Goal: Information Seeking & Learning: Find specific fact

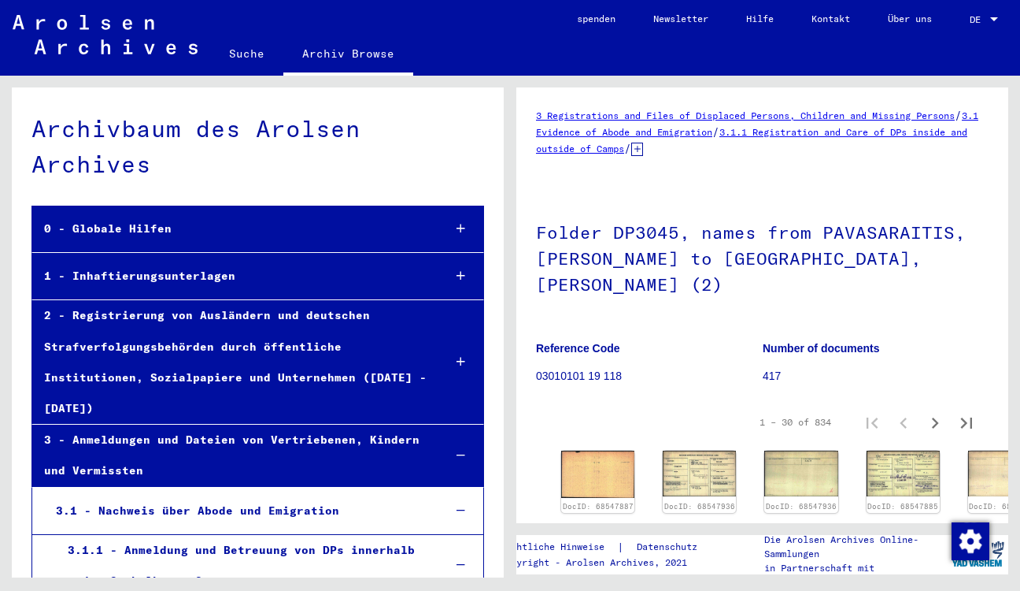
scroll to position [571, 0]
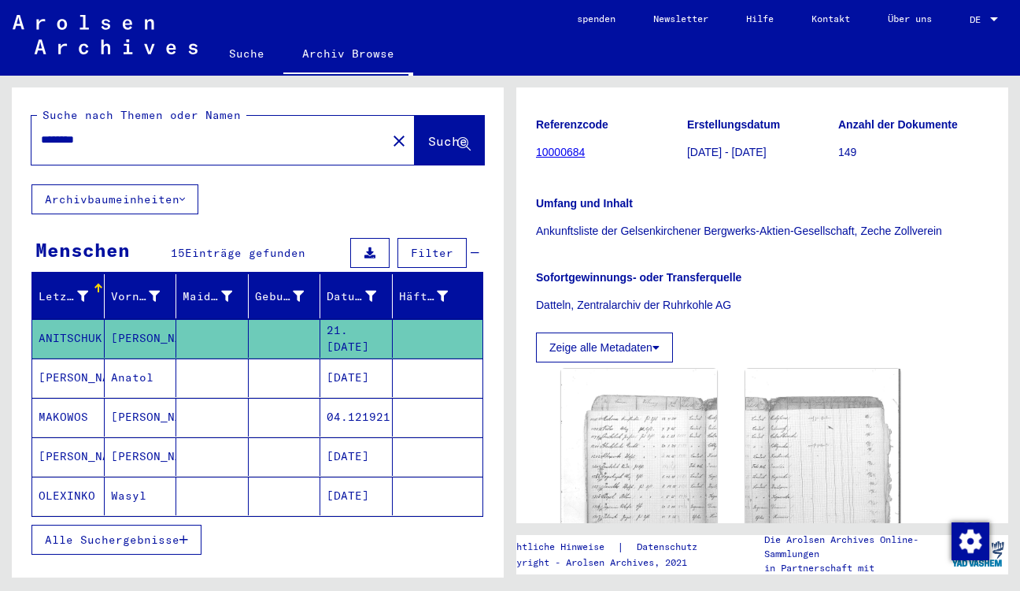
scroll to position [326, 0]
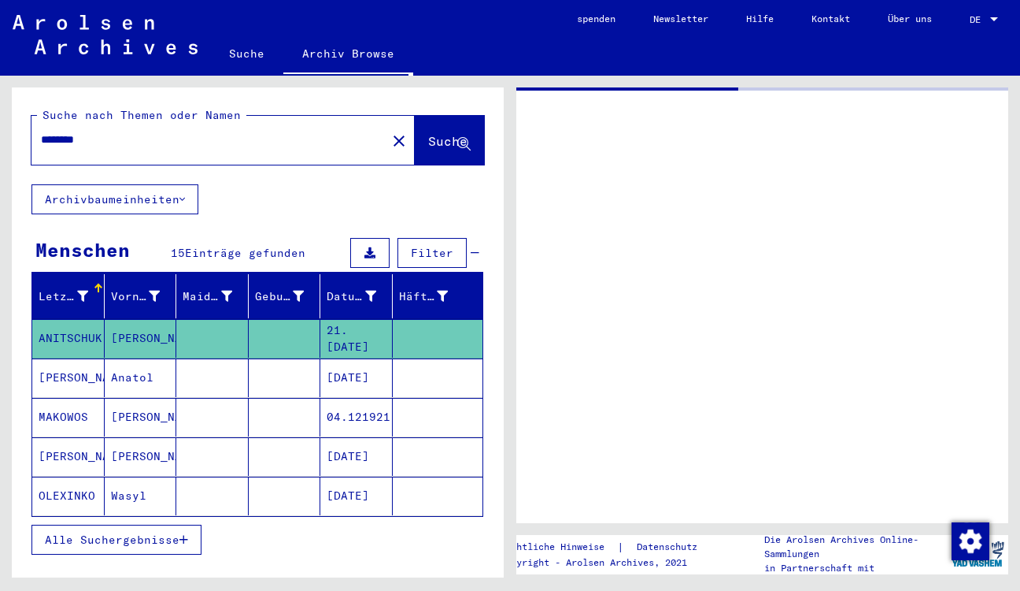
type input "*******"
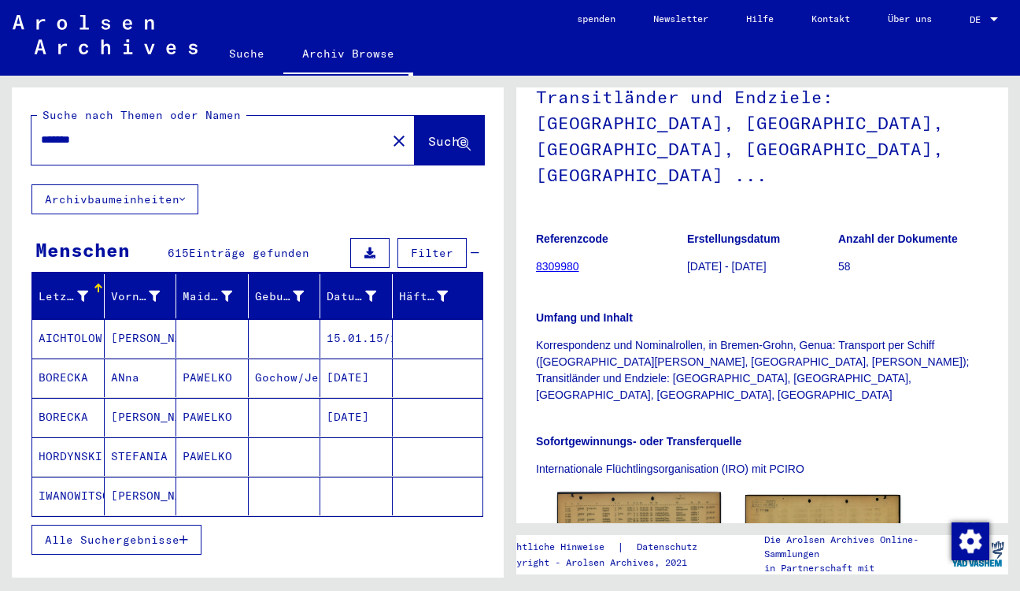
scroll to position [298, 0]
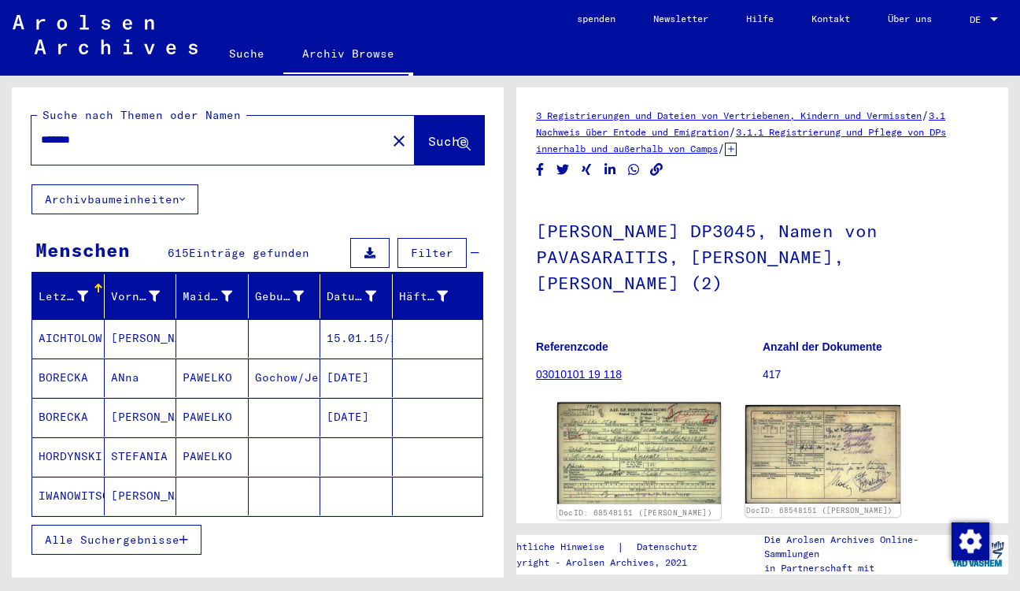
click at [654, 424] on img at bounding box center [638, 453] width 163 height 102
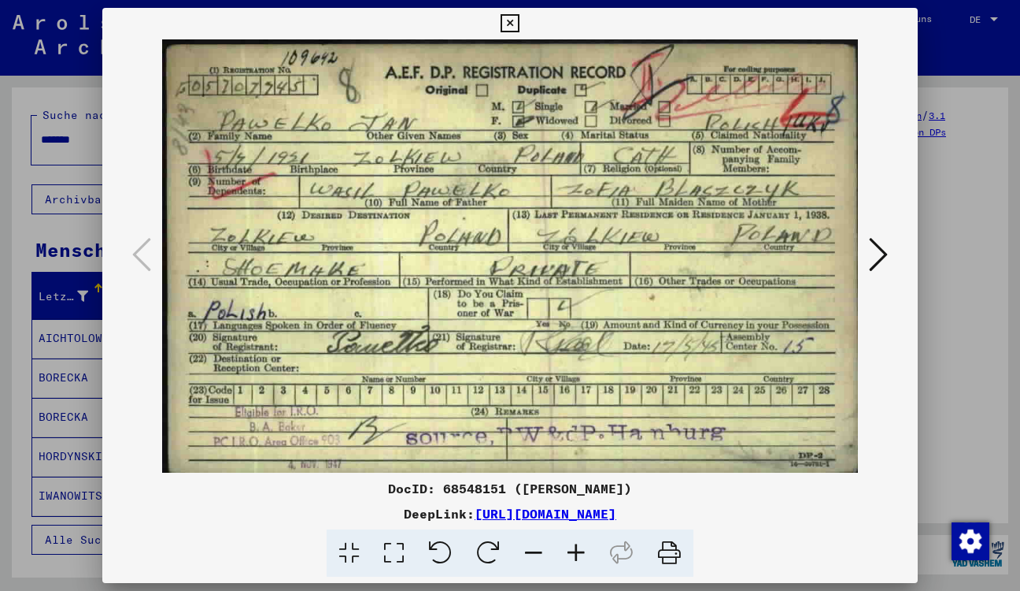
click at [481, 416] on img at bounding box center [510, 255] width 709 height 433
drag, startPoint x: 387, startPoint y: 72, endPoint x: 565, endPoint y: 69, distance: 178.0
click at [565, 69] on img at bounding box center [510, 255] width 709 height 433
click at [410, 74] on img at bounding box center [510, 255] width 709 height 433
click at [519, 31] on icon at bounding box center [510, 23] width 18 height 19
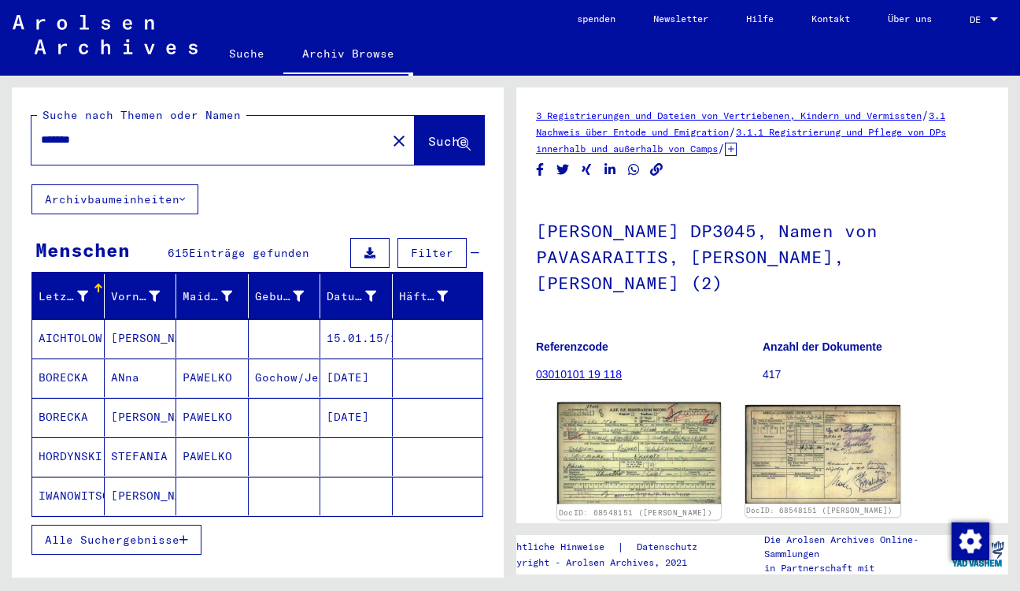
click at [653, 436] on img at bounding box center [638, 453] width 163 height 102
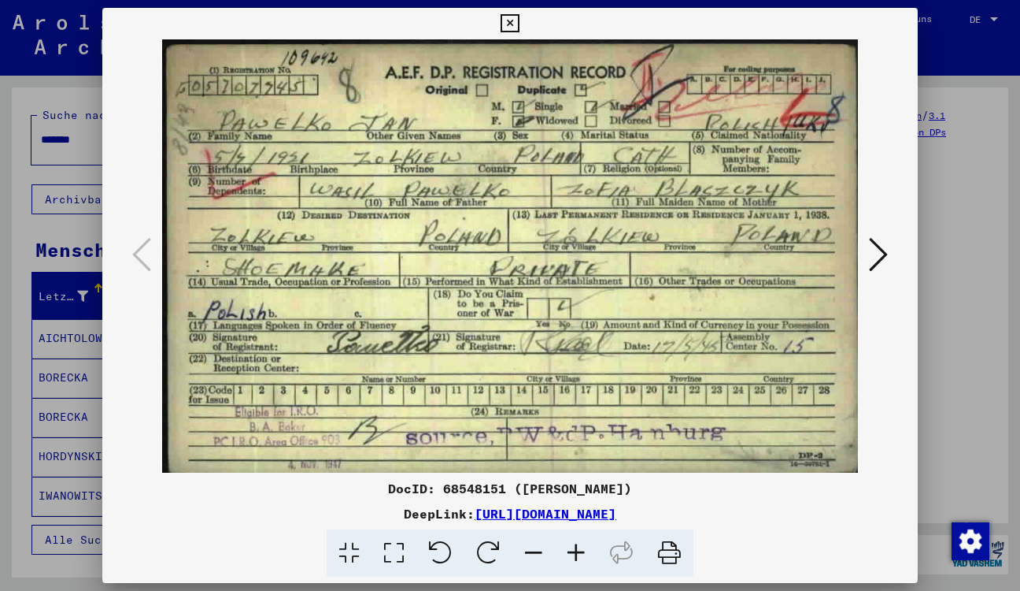
click at [880, 243] on icon at bounding box center [878, 254] width 19 height 38
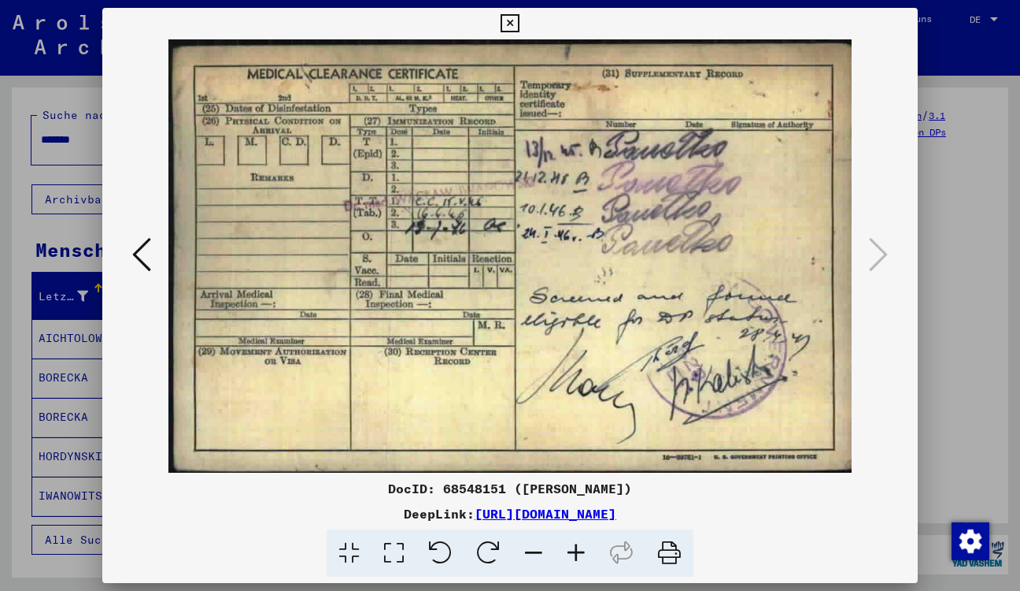
click at [519, 22] on icon at bounding box center [510, 23] width 18 height 19
